Goal: Find specific page/section: Find specific page/section

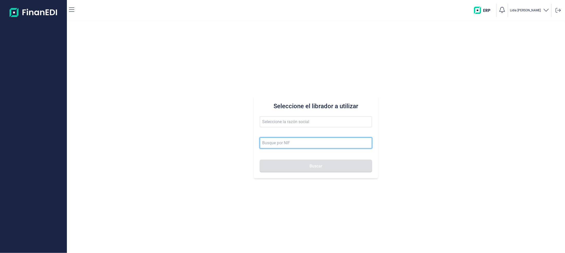
click at [272, 143] on input at bounding box center [316, 142] width 112 height 11
click at [260, 159] on button "Buscar" at bounding box center [316, 165] width 112 height 12
click at [285, 167] on button "Buscar" at bounding box center [316, 165] width 112 height 12
click at [291, 143] on input "b22693030" at bounding box center [316, 142] width 112 height 11
click at [74, 8] on icon "button" at bounding box center [71, 10] width 5 height 6
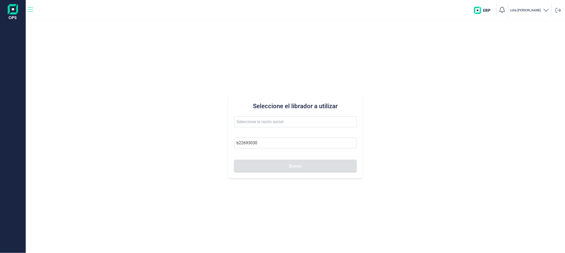
click at [29, 10] on icon "button" at bounding box center [30, 10] width 5 height 6
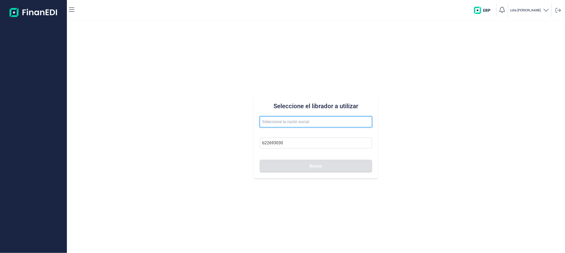
drag, startPoint x: 263, startPoint y: 117, endPoint x: 264, endPoint y: 123, distance: 5.7
click at [264, 117] on input "text" at bounding box center [316, 121] width 112 height 11
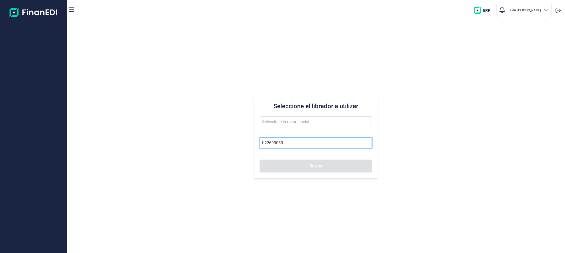
click at [288, 144] on input "b22693030" at bounding box center [316, 142] width 112 height 11
type input "b"
click at [260, 159] on button "Buscar" at bounding box center [316, 165] width 112 height 12
click at [289, 145] on input "b17150228" at bounding box center [316, 142] width 112 height 11
type input "b"
